Goal: Task Accomplishment & Management: Manage account settings

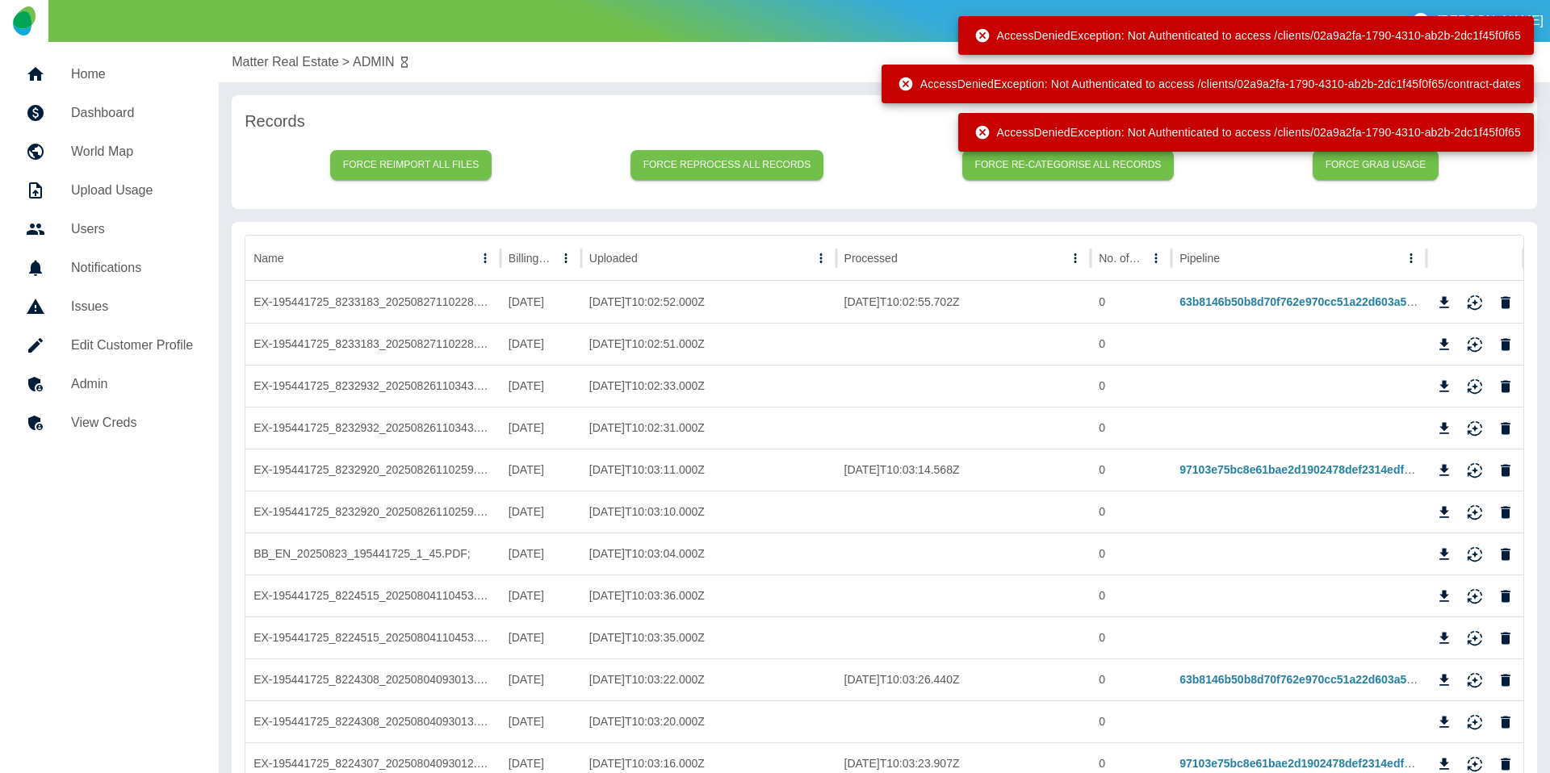
click at [1538, 14] on p "[PERSON_NAME]" at bounding box center [1490, 21] width 107 height 15
click at [1517, 57] on div "AccessDeniedException: Not Authenticated to access /clients/02a9a2fa-1790-4310-…" at bounding box center [1207, 35] width 652 height 48
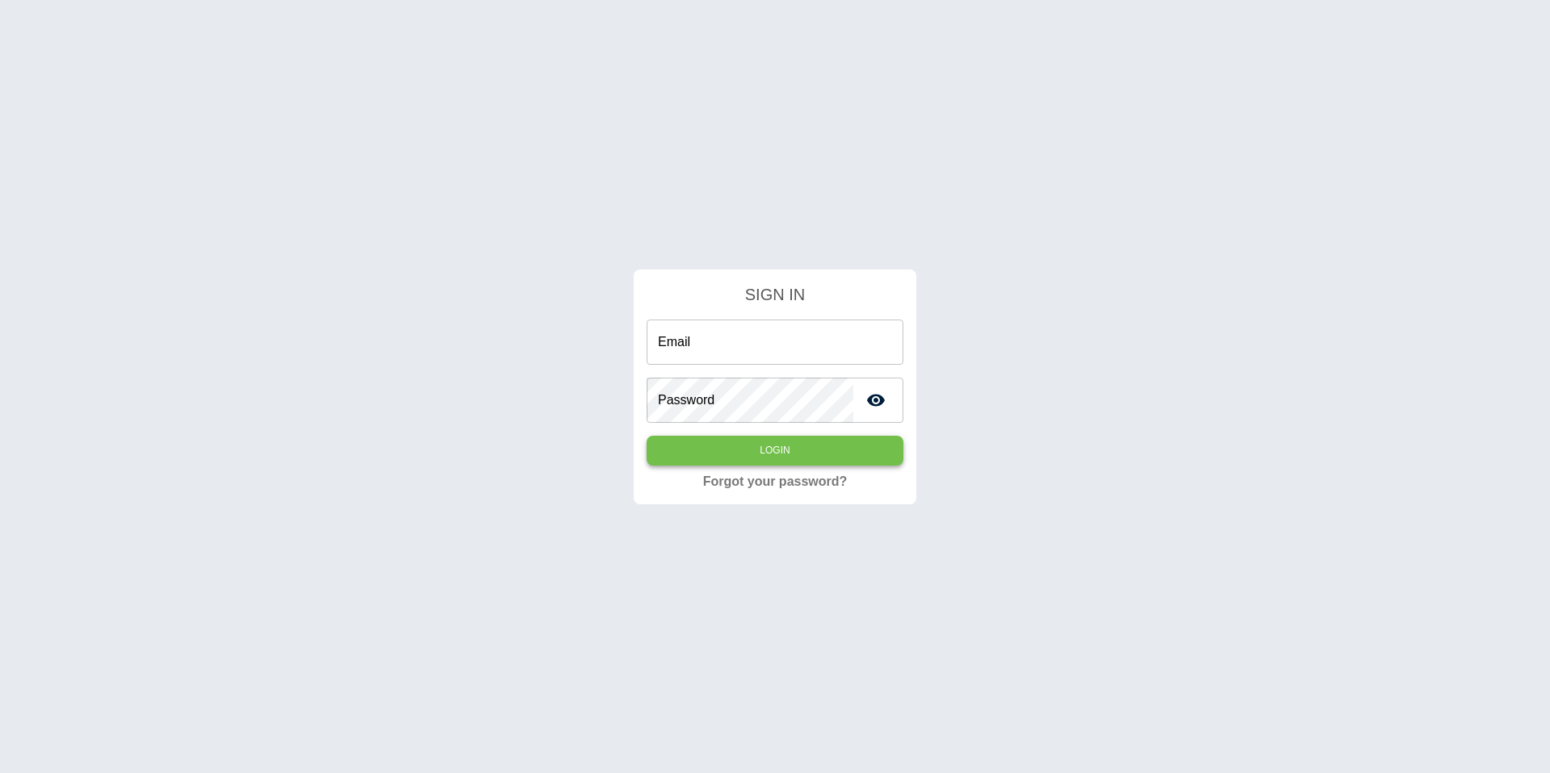
type input "**********"
click at [793, 450] on button "Login" at bounding box center [774, 451] width 257 height 30
